Goal: Information Seeking & Learning: Find specific fact

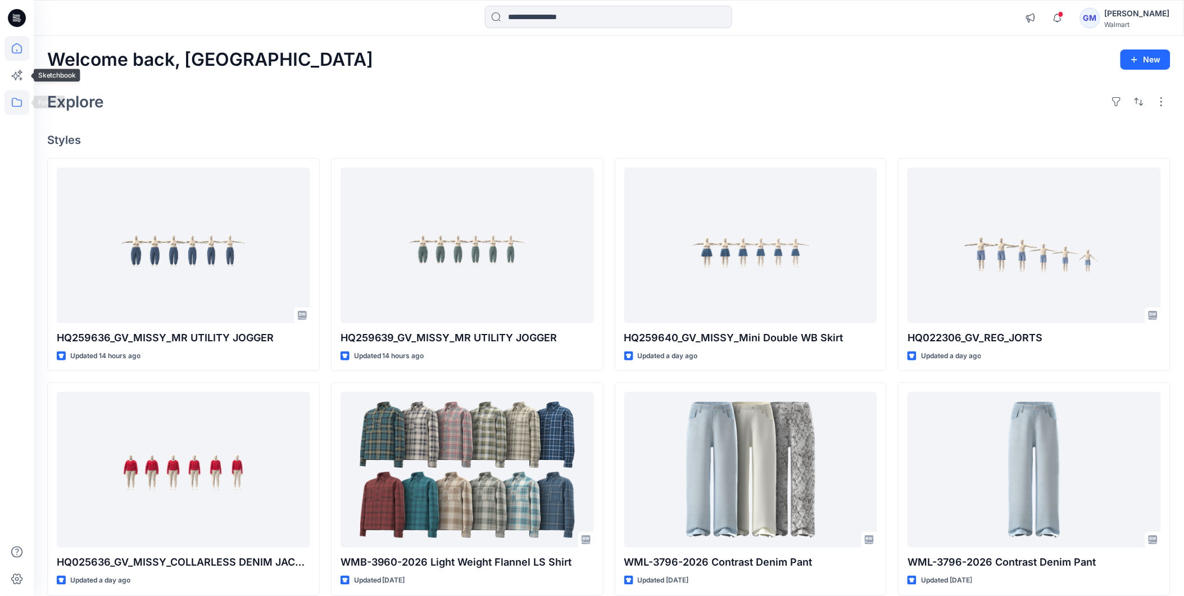
click at [19, 105] on icon at bounding box center [16, 102] width 25 height 25
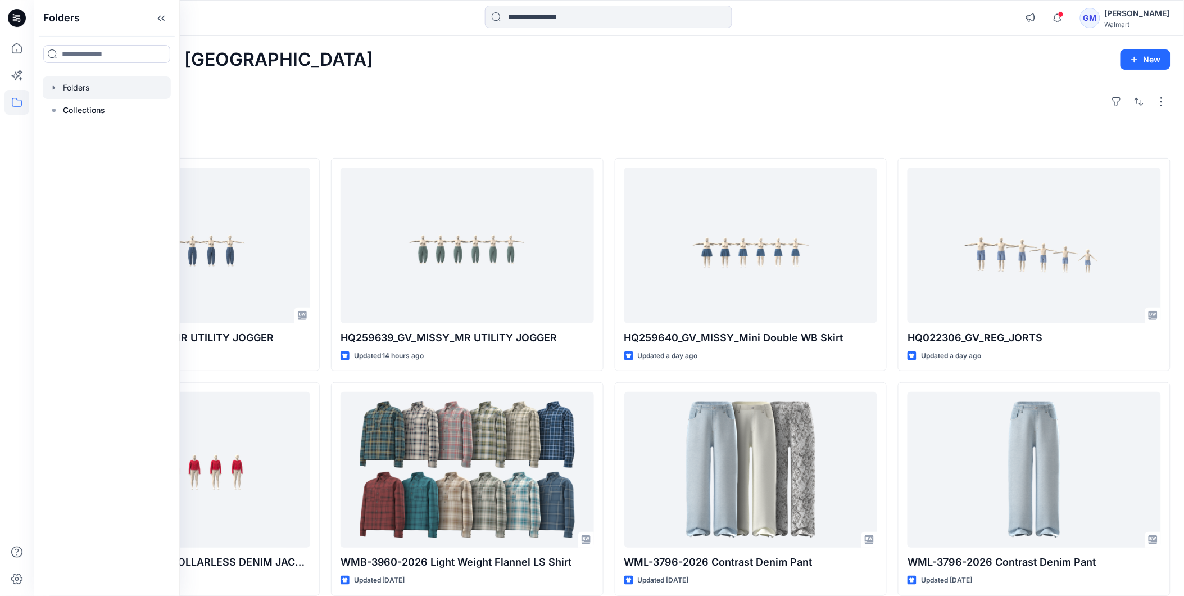
click at [83, 88] on div at bounding box center [107, 87] width 128 height 22
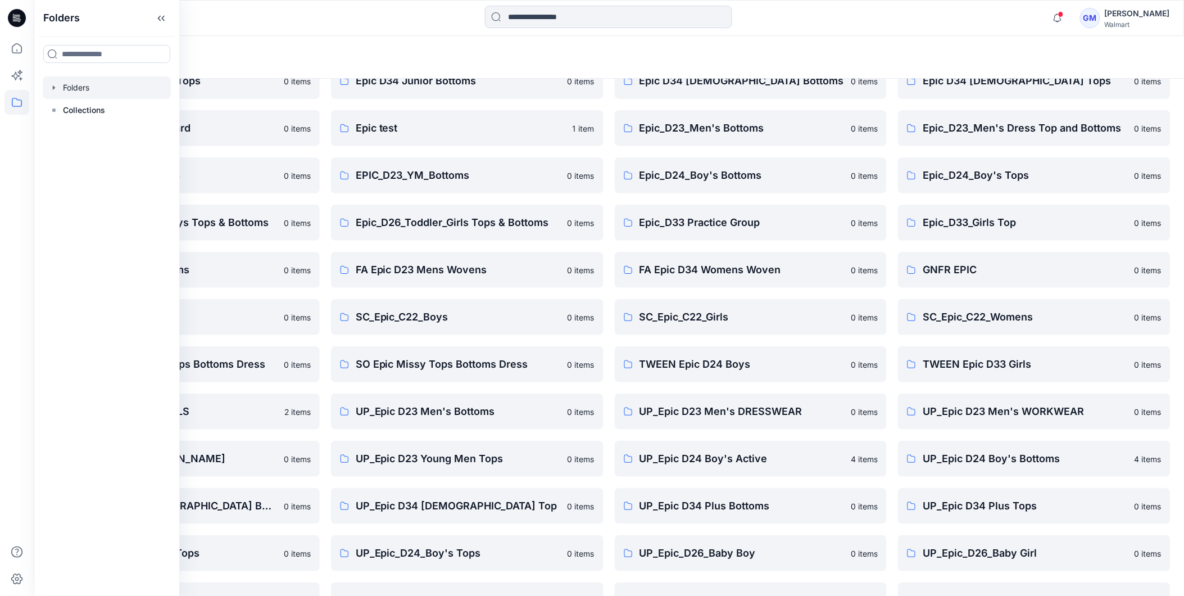
scroll to position [143, 0]
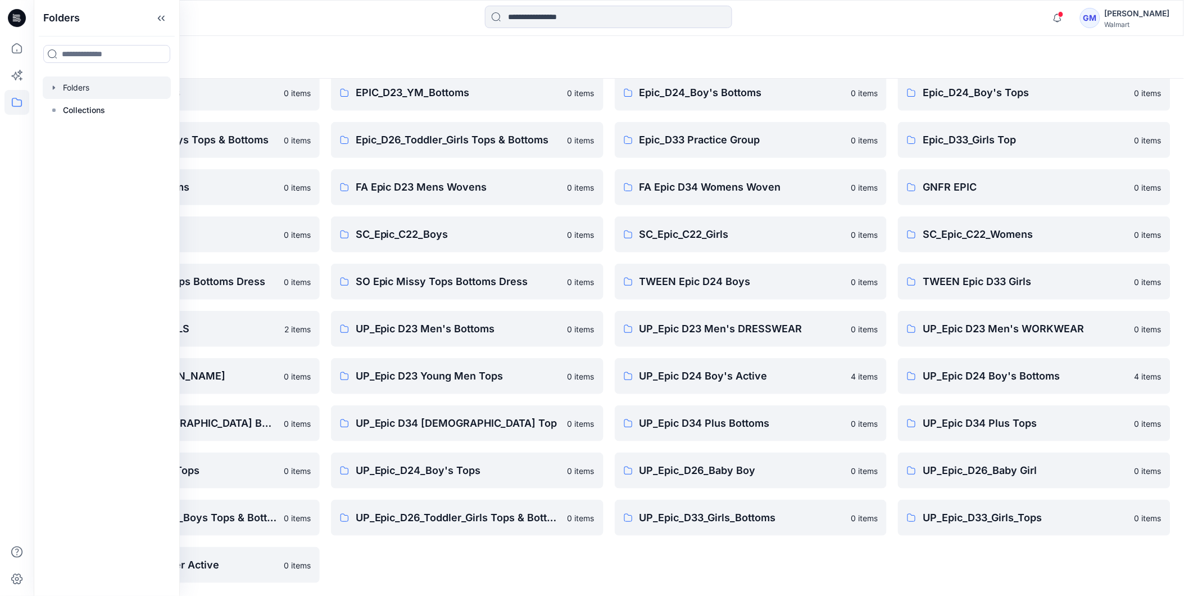
click at [857, 569] on div "Epic D34 [DEMOGRAPHIC_DATA] Bottoms 0 items Epic_D23_Men's Bottoms 0 items Epic…" at bounding box center [751, 281] width 273 height 602
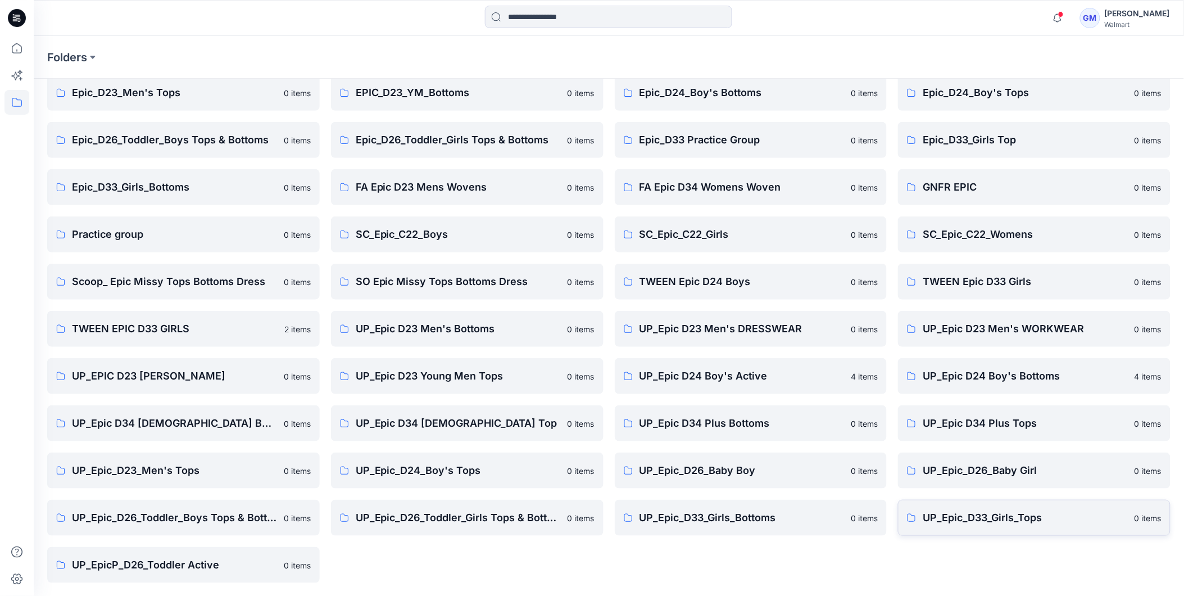
click at [956, 523] on p "UP_Epic_D33_Girls_Tops" at bounding box center [1025, 518] width 205 height 16
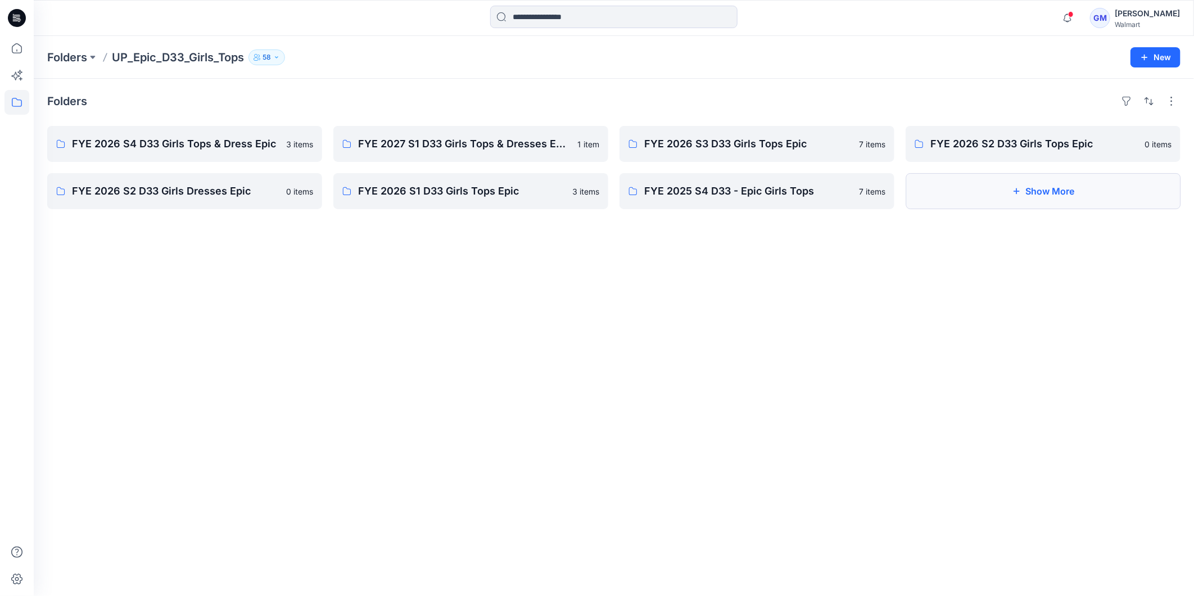
click at [1015, 197] on button "Show More" at bounding box center [1042, 191] width 275 height 36
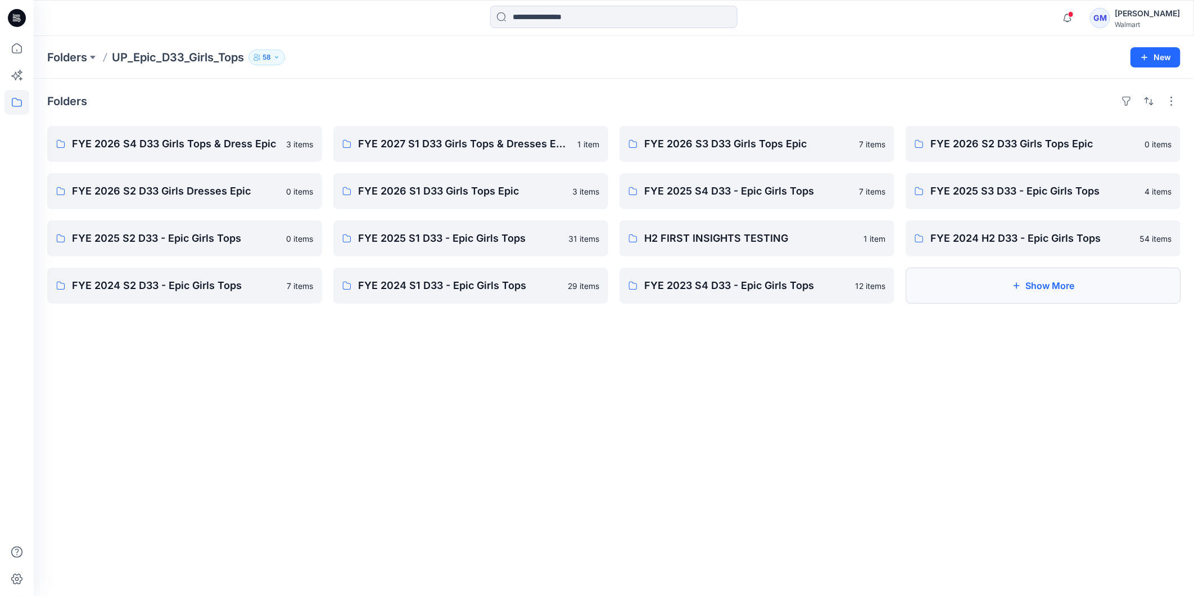
click at [1019, 289] on icon "button" at bounding box center [1016, 285] width 9 height 9
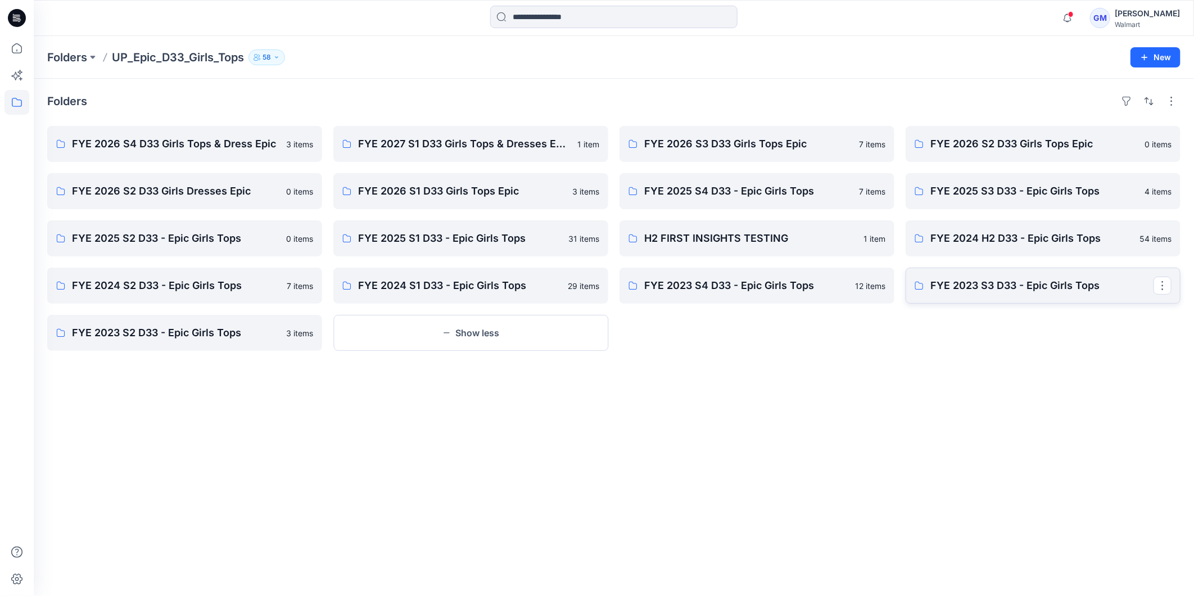
click at [1020, 287] on p "FYE 2023 S3 D33 - Epic Girls Tops" at bounding box center [1041, 286] width 223 height 16
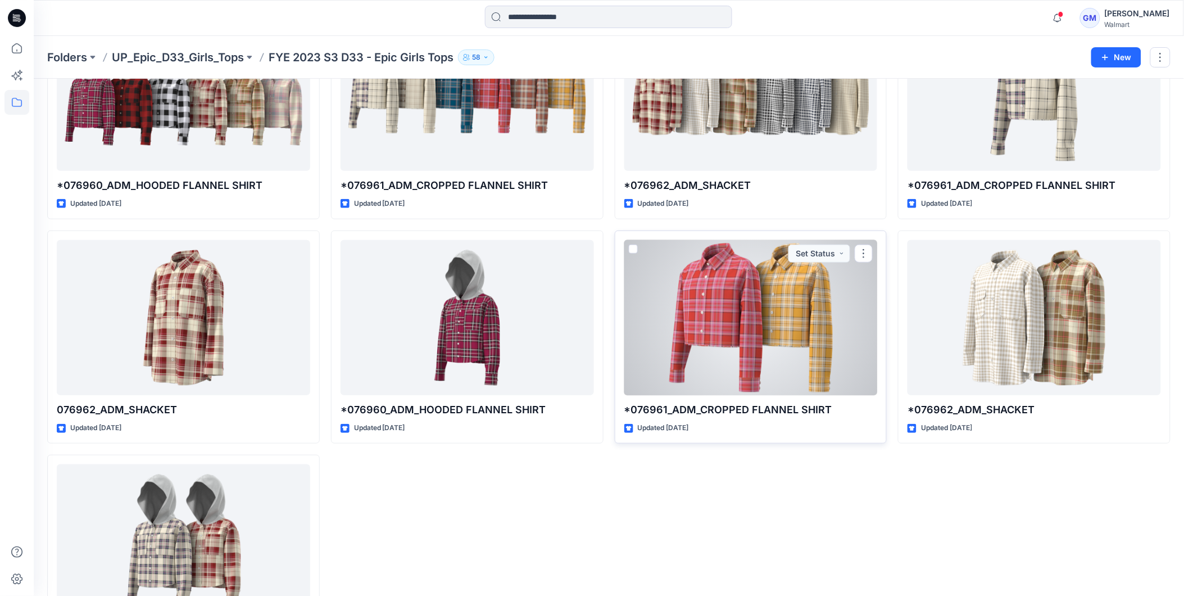
scroll to position [125, 0]
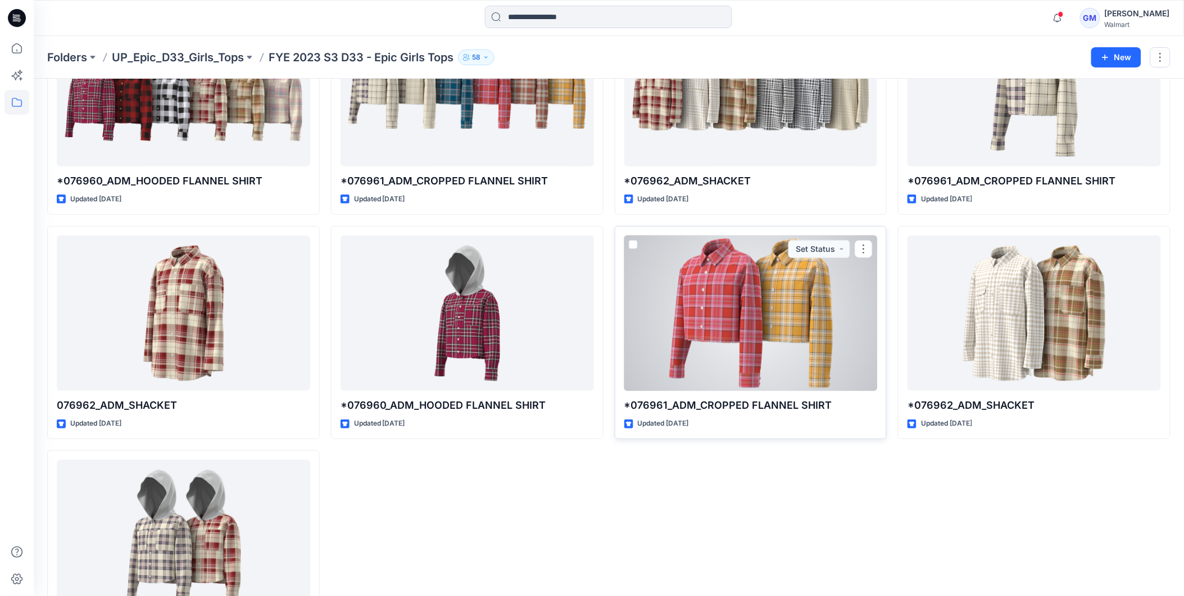
click at [755, 352] on div at bounding box center [750, 313] width 253 height 156
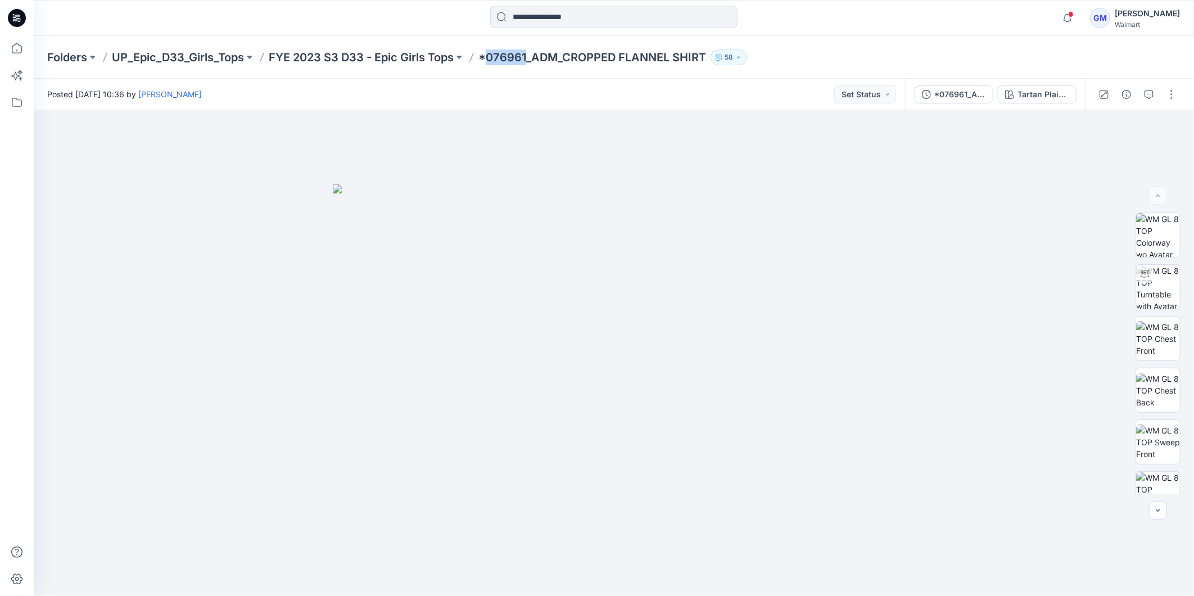
drag, startPoint x: 490, startPoint y: 57, endPoint x: 529, endPoint y: 71, distance: 41.1
click at [529, 71] on div "Folders UP_Epic_D33_Girls_Tops FYE 2023 S3 D33 - Epic Girls Tops *076961_ADM_CR…" at bounding box center [614, 57] width 1160 height 43
copy p "076961"
